Goal: Information Seeking & Learning: Learn about a topic

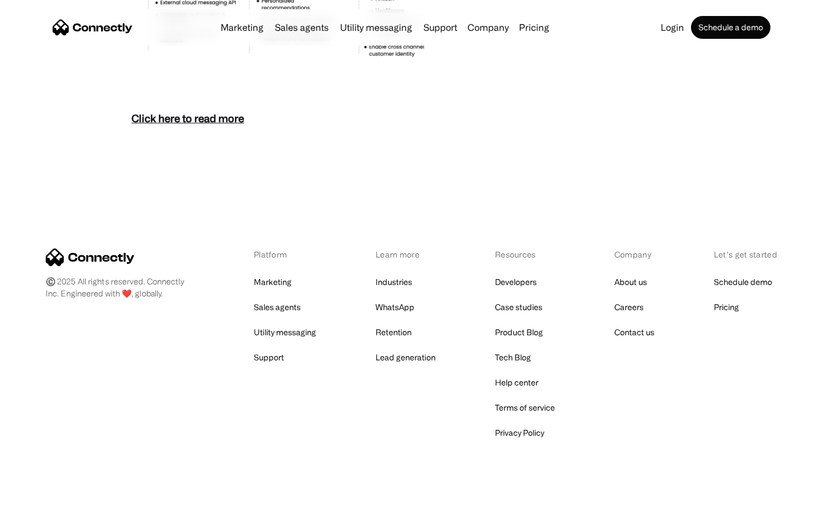
scroll to position [4953, 0]
